Goal: Task Accomplishment & Management: Manage account settings

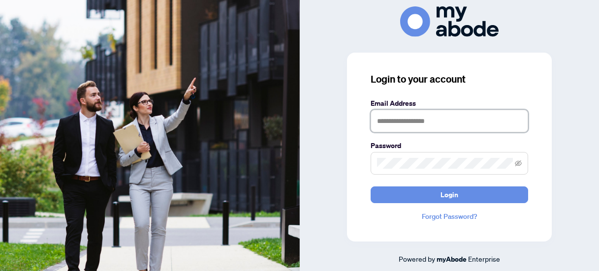
click at [427, 128] on input "text" at bounding box center [448, 121] width 157 height 23
type input "**********"
click at [370, 186] on button "Login" at bounding box center [448, 194] width 157 height 17
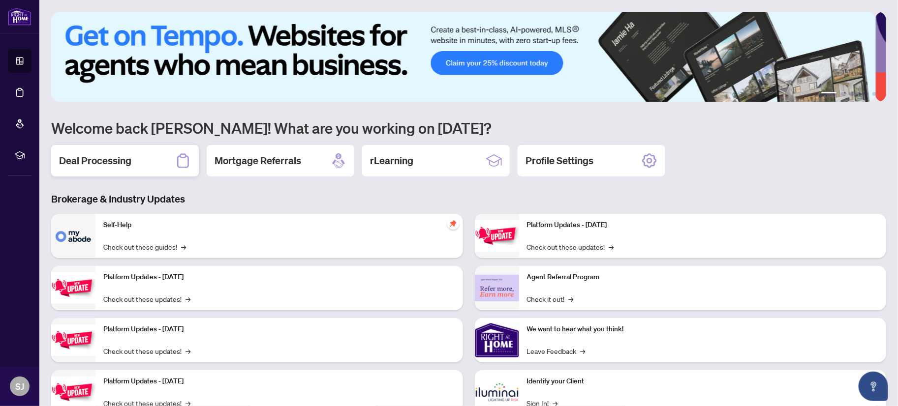
click at [123, 156] on h2 "Deal Processing" at bounding box center [95, 161] width 72 height 14
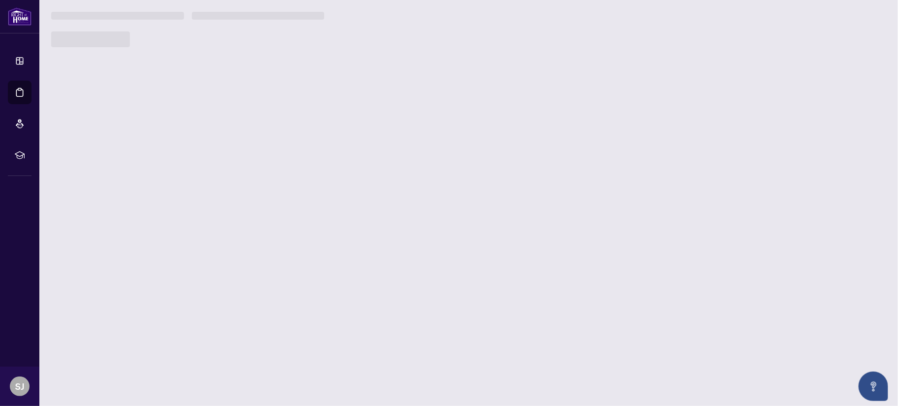
click at [123, 156] on main "1 2 3 4 5 6 Welcome back [PERSON_NAME]! What are you working on [DATE]? Deal Pr…" at bounding box center [468, 203] width 858 height 406
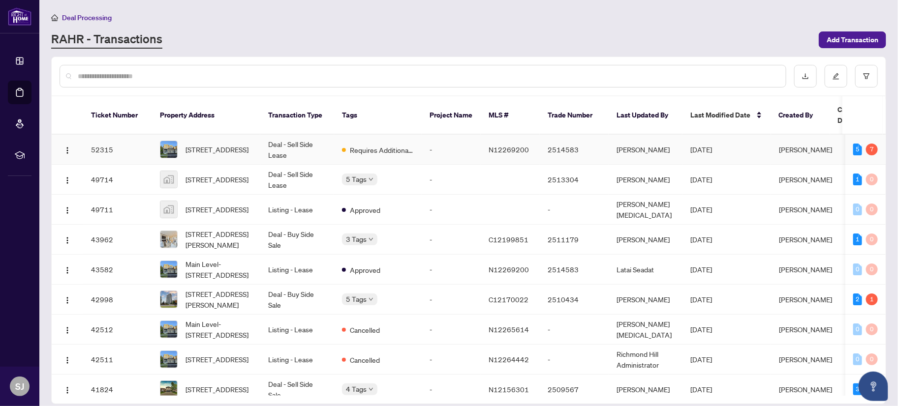
click at [477, 135] on td "-" at bounding box center [451, 150] width 59 height 30
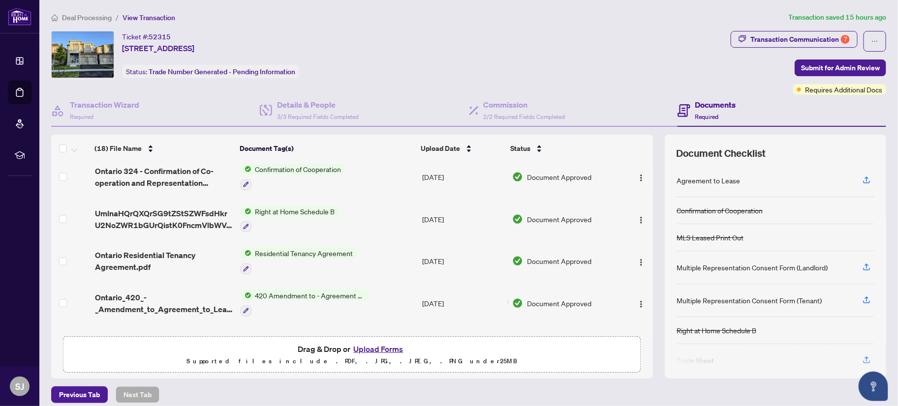
scroll to position [562, 0]
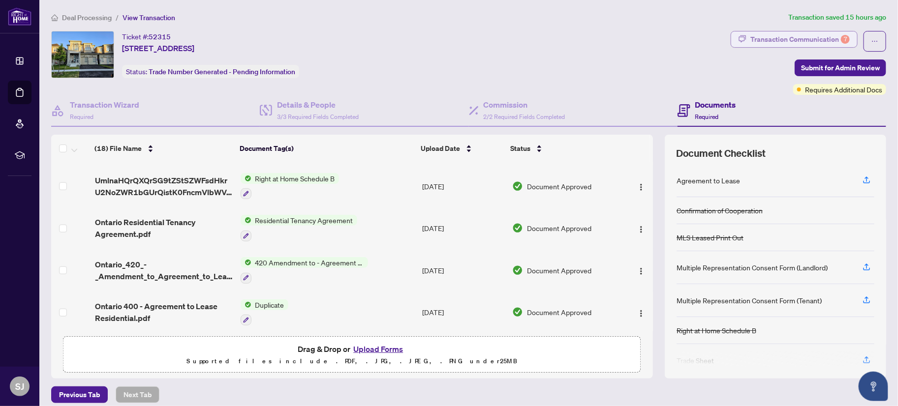
click at [795, 43] on div "Transaction Communication 7" at bounding box center [799, 39] width 99 height 16
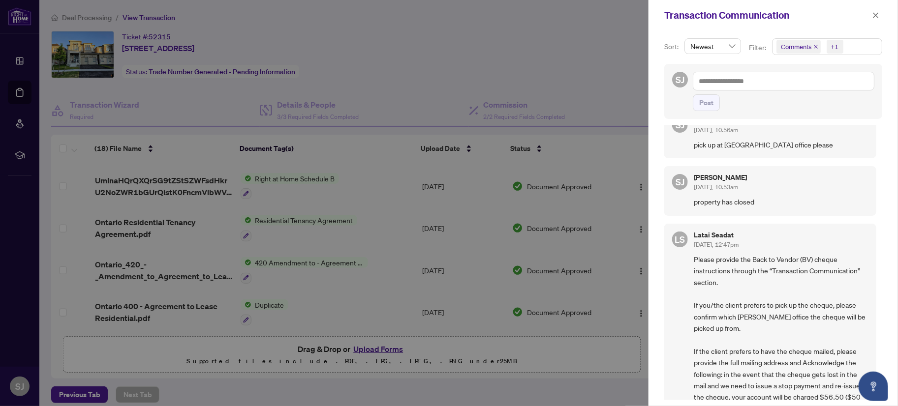
scroll to position [0, 0]
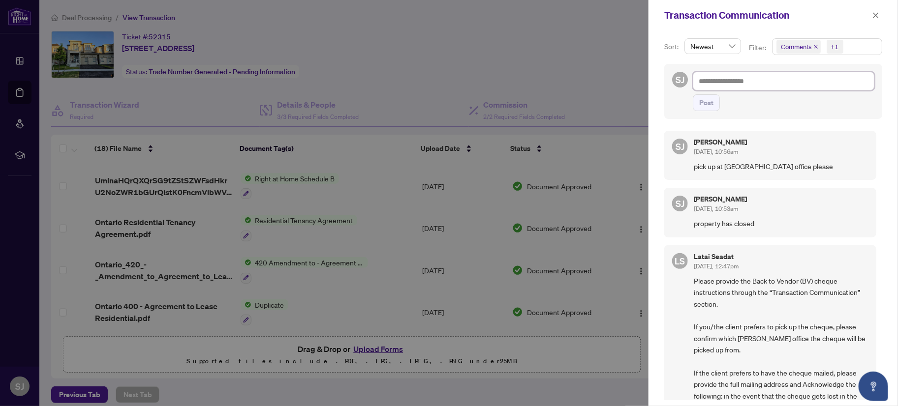
click at [725, 84] on textarea at bounding box center [784, 81] width 182 height 19
click at [883, 15] on div "Transaction Communication" at bounding box center [772, 15] width 249 height 30
click at [879, 15] on button "button" at bounding box center [875, 15] width 13 height 12
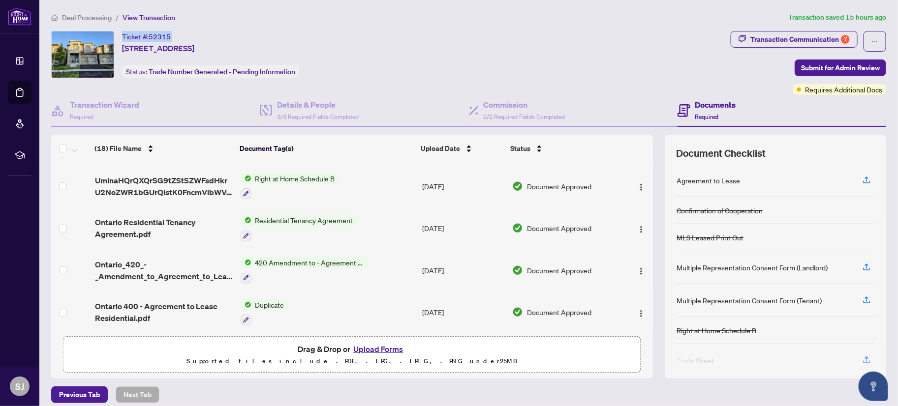
drag, startPoint x: 185, startPoint y: 35, endPoint x: 132, endPoint y: 39, distance: 52.8
click at [124, 38] on div "Ticket #: 52315 [STREET_ADDRESS]" at bounding box center [158, 42] width 72 height 23
copy div "Ticket #: 52315"
drag, startPoint x: 384, startPoint y: 49, endPoint x: 121, endPoint y: 50, distance: 263.2
click at [121, 50] on div "Ticket #: 52315 [STREET_ADDRESS] Status: Trade Number Generated - Pending Infor…" at bounding box center [388, 54] width 675 height 47
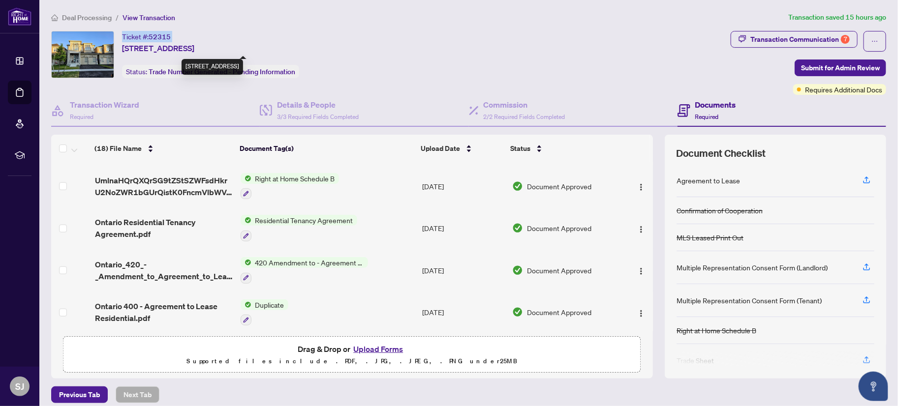
copy span "[STREET_ADDRESS]"
